Goal: Transaction & Acquisition: Purchase product/service

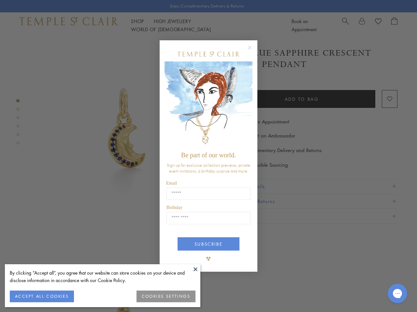
click at [208, 156] on span "Be part of our world." at bounding box center [208, 155] width 55 height 7
click at [195, 270] on button at bounding box center [195, 270] width 10 height 10
click at [42, 297] on button "ACCEPT ALL COOKIES" at bounding box center [42, 297] width 64 height 12
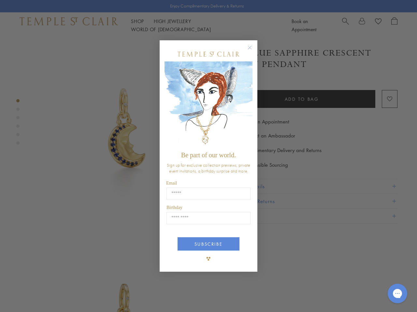
click at [166, 297] on div "Close dialog Be part of our world. Sign up for exclusive collection previews, p…" at bounding box center [208, 156] width 417 height 312
click at [253, 50] on icon "Close dialog" at bounding box center [249, 48] width 8 height 8
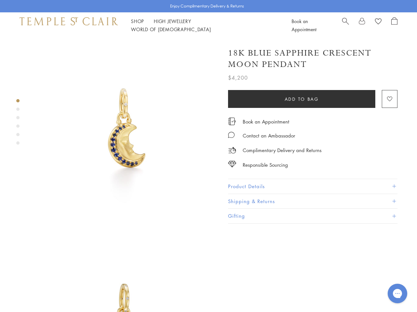
click at [208, 262] on button "SUBSCRIBE" at bounding box center [208, 268] width 62 height 13
click at [397, 294] on icon "Gorgias live chat" at bounding box center [397, 294] width 6 height 6
